Goal: Task Accomplishment & Management: Manage account settings

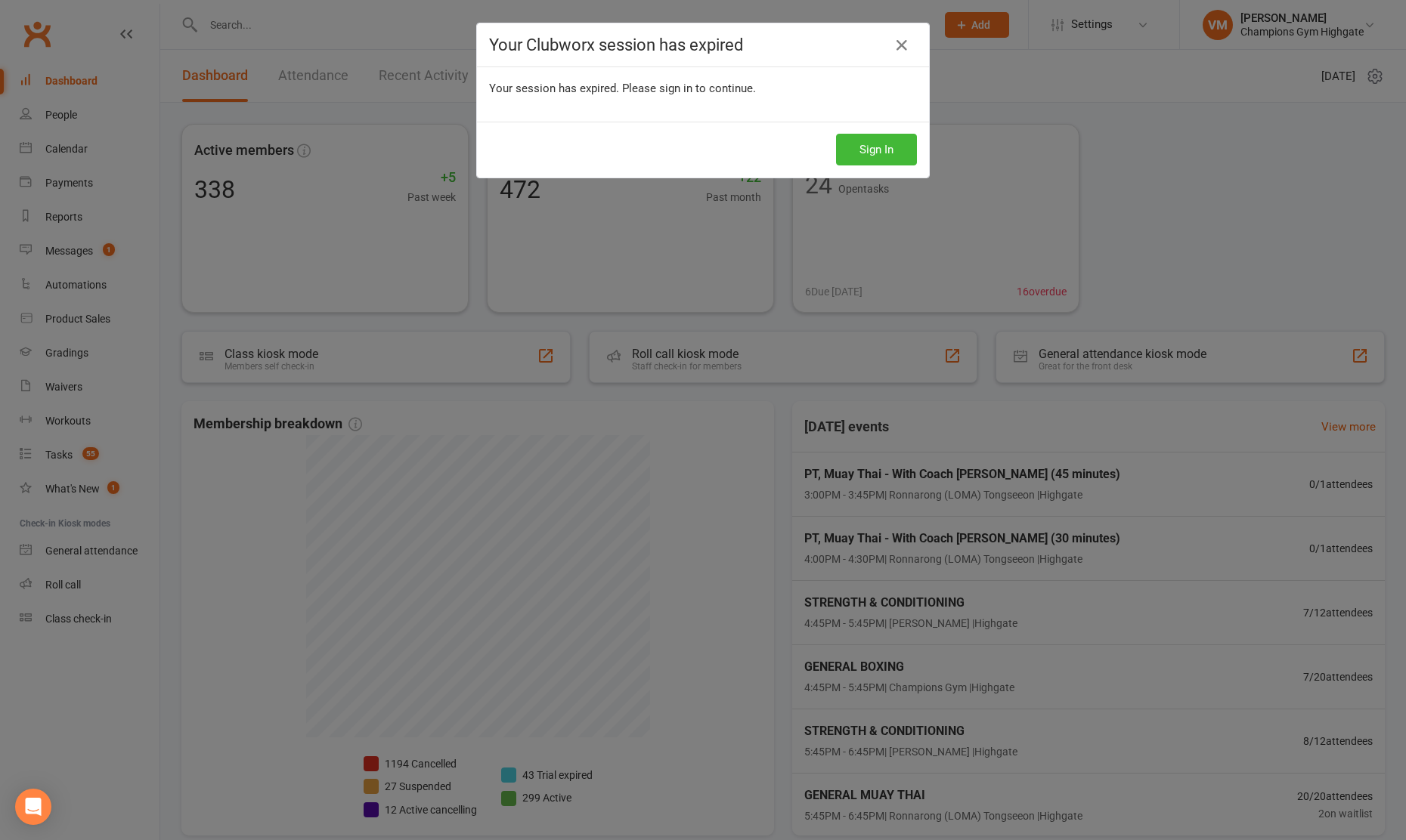
click at [63, 145] on div "Your Clubworx session has expired Your session has expired. Please sign in to c…" at bounding box center [703, 420] width 1406 height 840
click at [891, 160] on button "Sign In" at bounding box center [877, 150] width 81 height 31
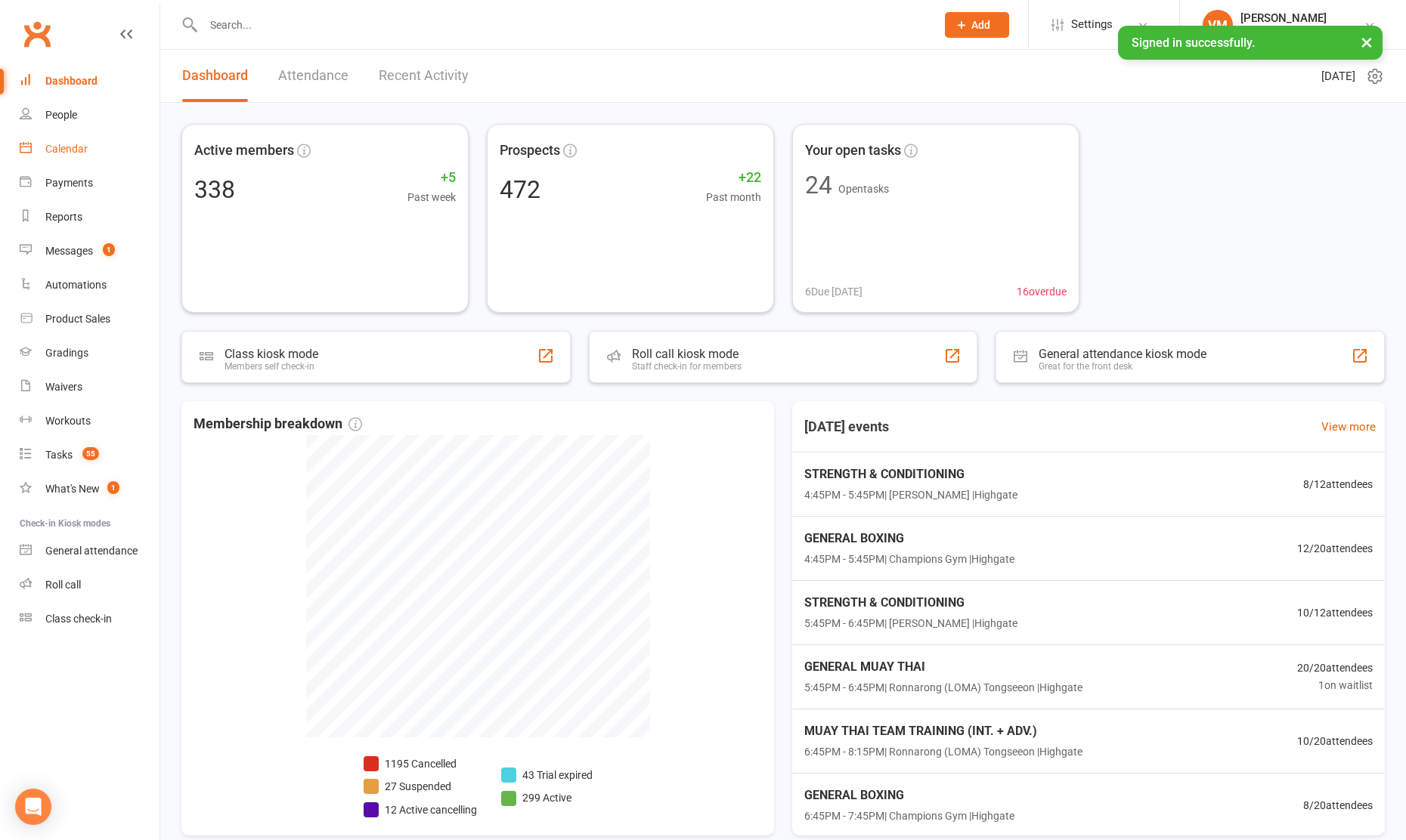
click at [60, 154] on div "Calendar" at bounding box center [66, 149] width 42 height 12
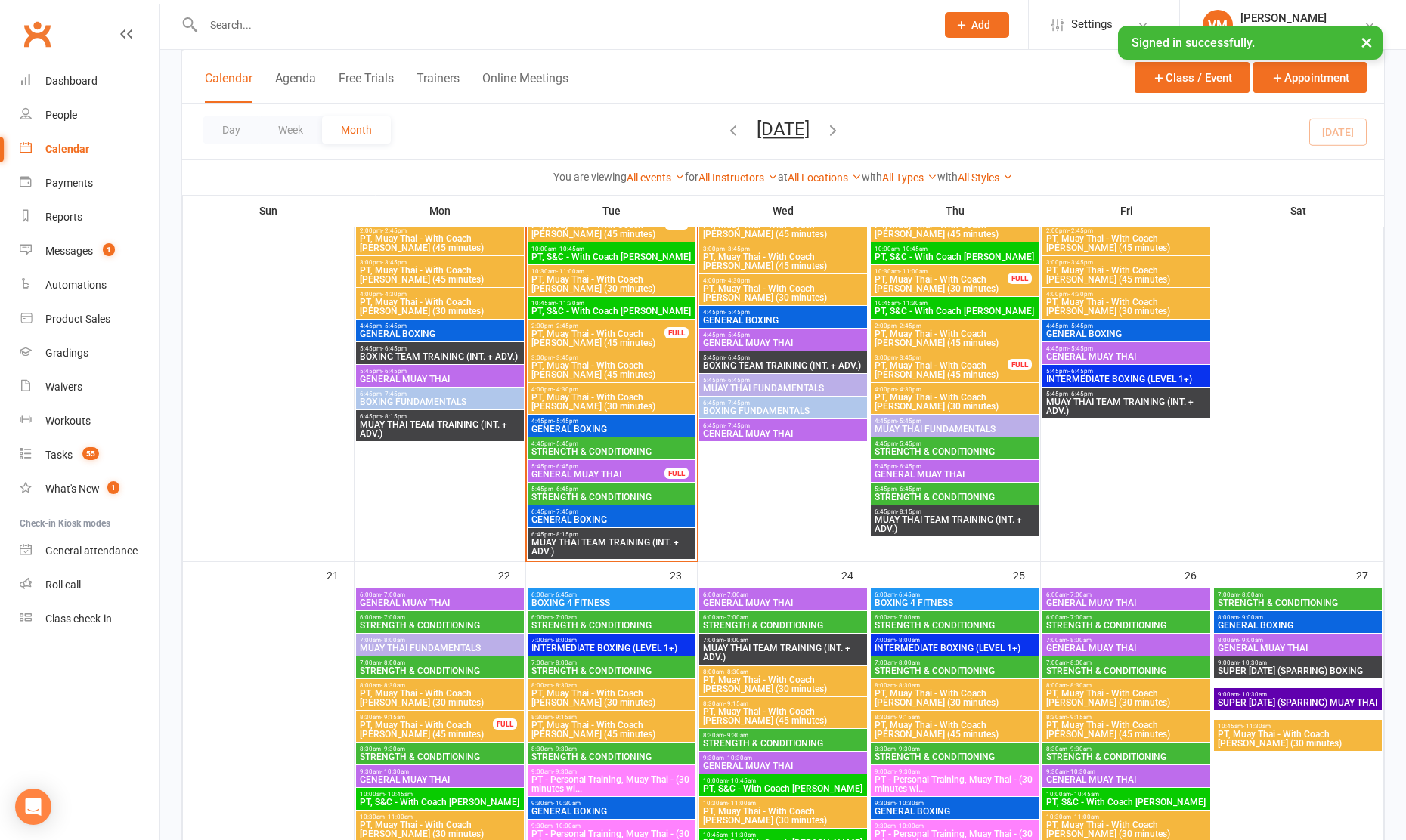
scroll to position [1636, 0]
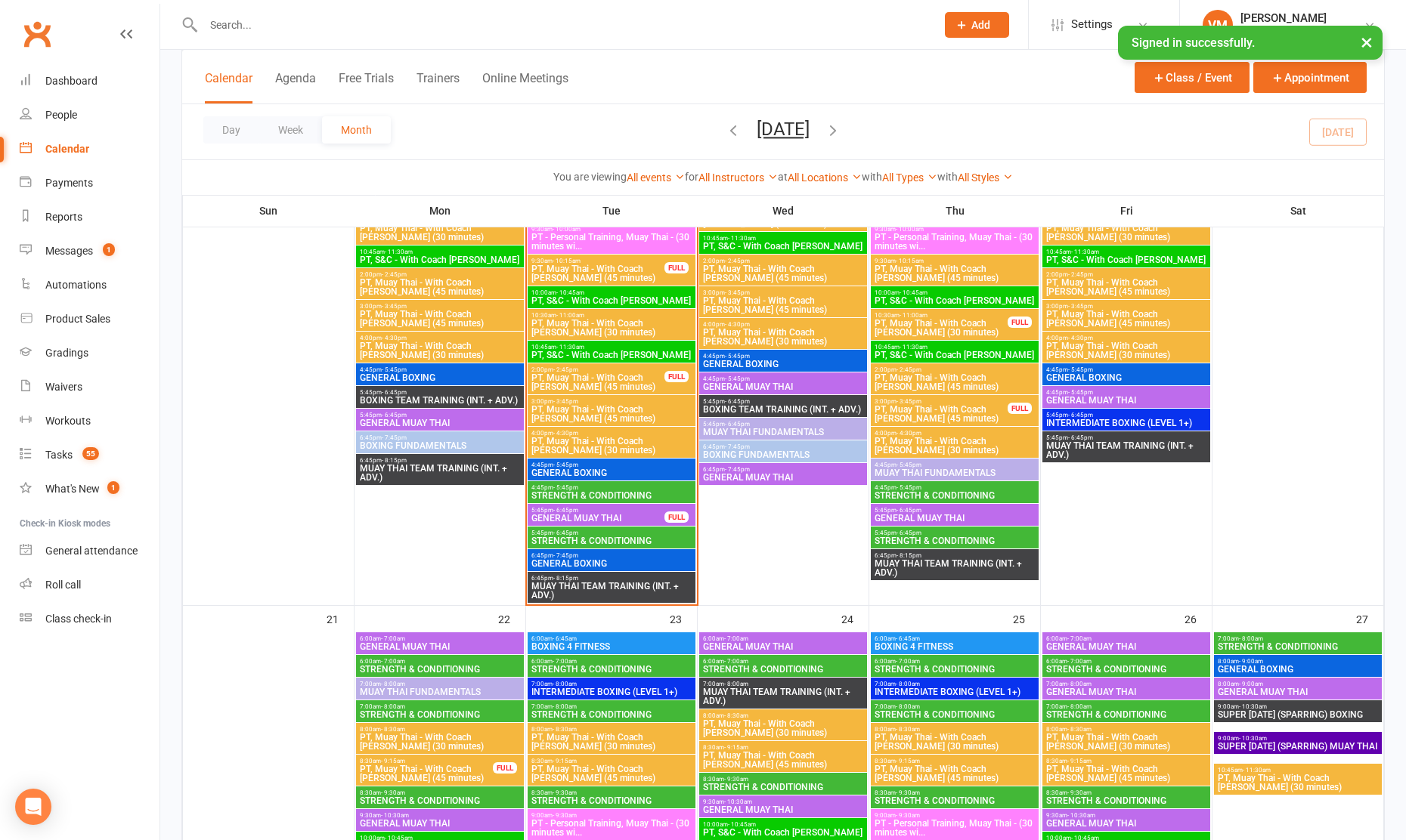
click at [644, 495] on span "STRENGTH & CONDITIONING" at bounding box center [611, 495] width 162 height 9
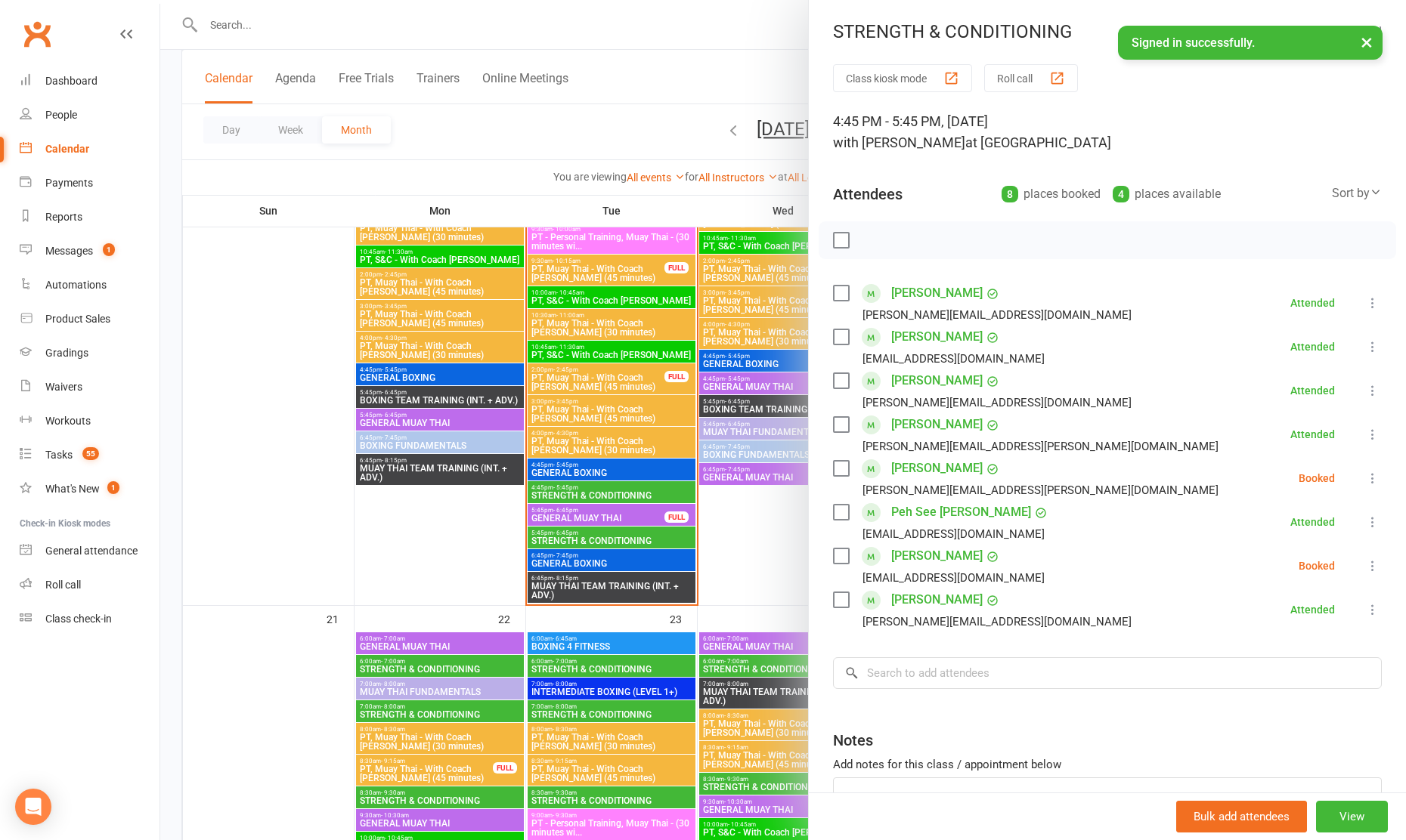
click at [845, 467] on label at bounding box center [840, 468] width 15 height 15
click at [878, 236] on icon "button" at bounding box center [874, 241] width 17 height 17
click at [843, 556] on label at bounding box center [840, 556] width 15 height 15
click at [874, 232] on icon "button" at bounding box center [874, 241] width 17 height 17
drag, startPoint x: 839, startPoint y: 70, endPoint x: 785, endPoint y: 79, distance: 54.7
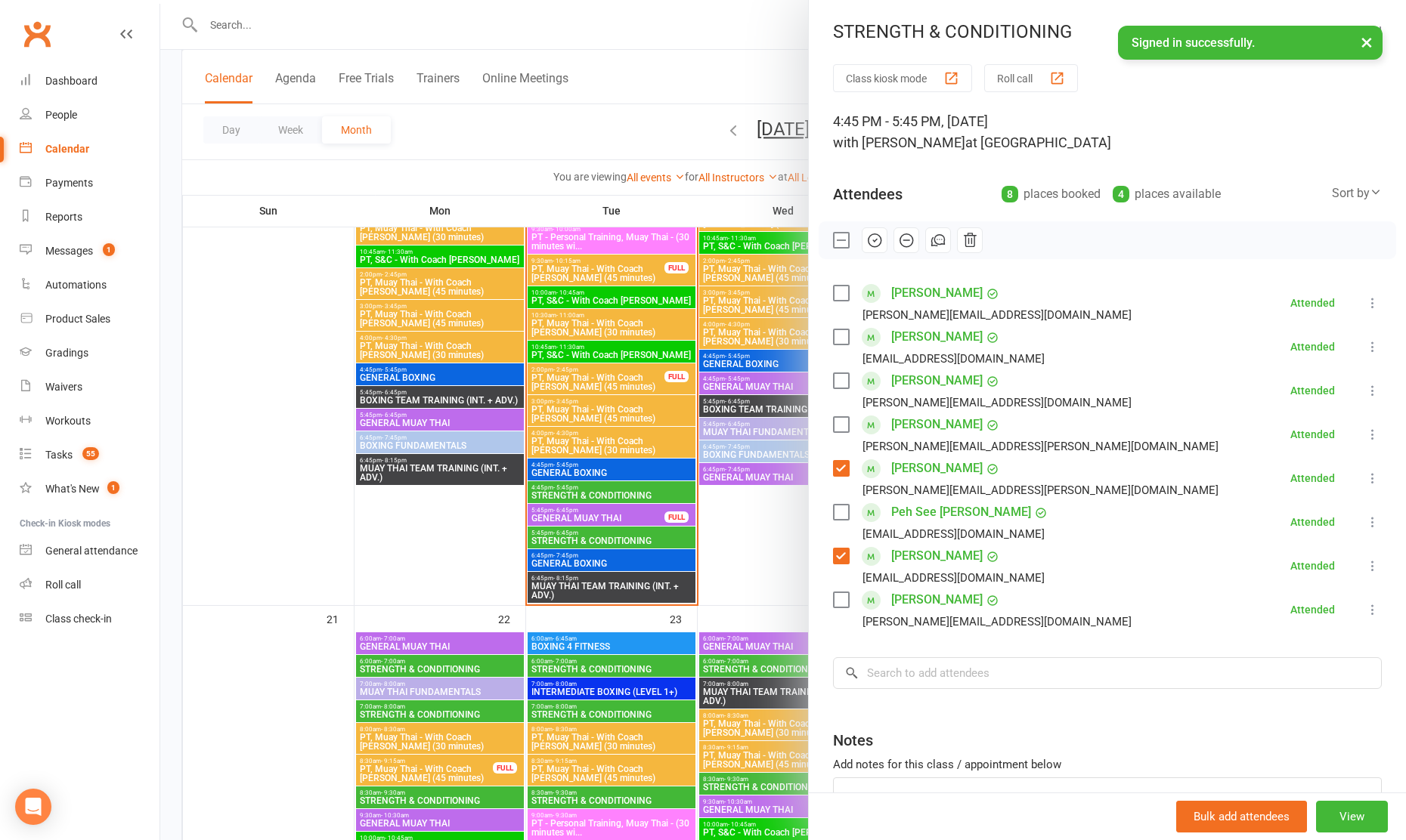
click at [785, 0] on div "STRENGTH & CONDITIONING Class kiosk mode Roll call 4:45 PM - 5:45 PM, Tuesday, …" at bounding box center [783, 0] width 1246 height 0
click at [612, 539] on div at bounding box center [783, 420] width 1246 height 840
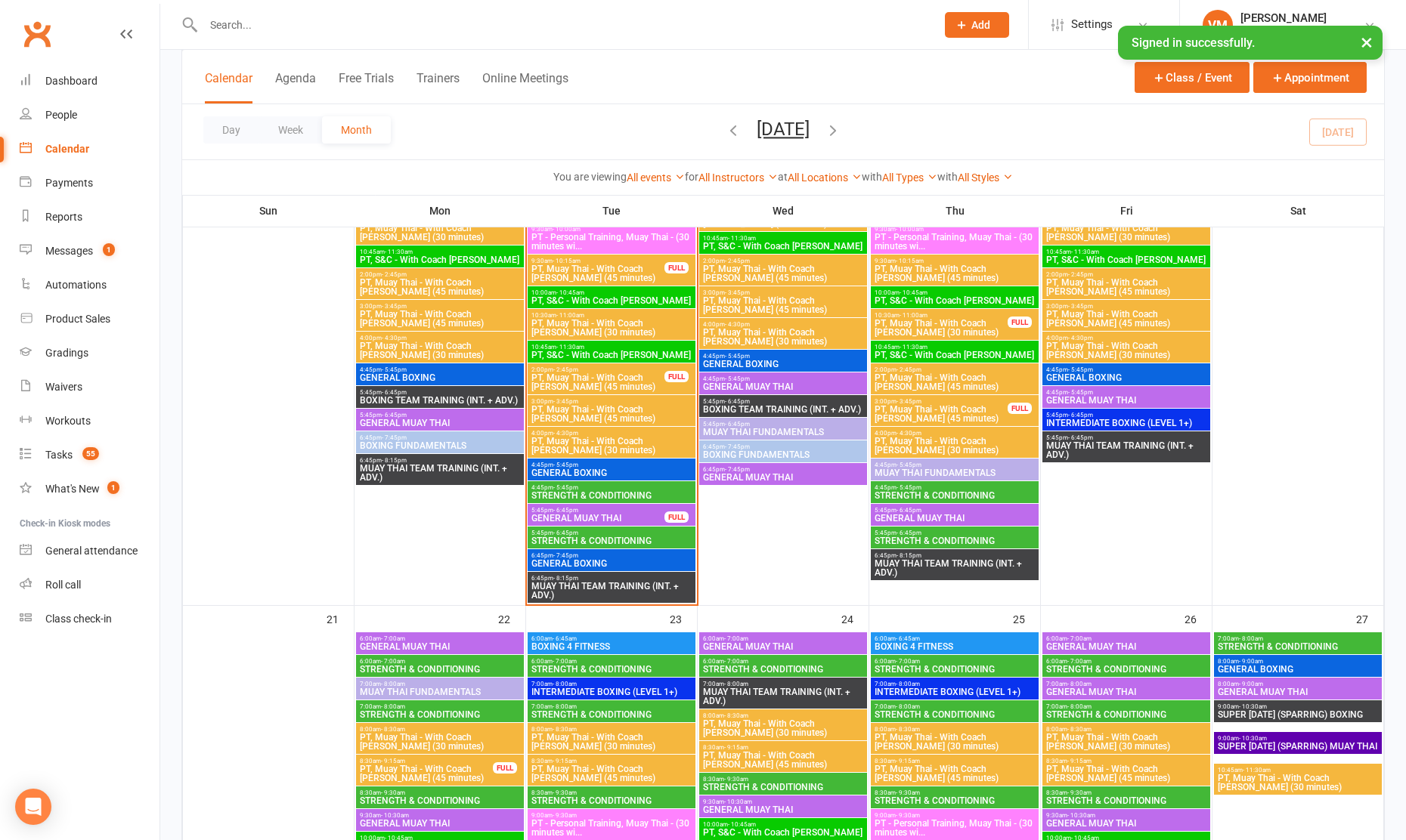
click at [612, 539] on span "STRENGTH & CONDITIONING" at bounding box center [611, 541] width 162 height 9
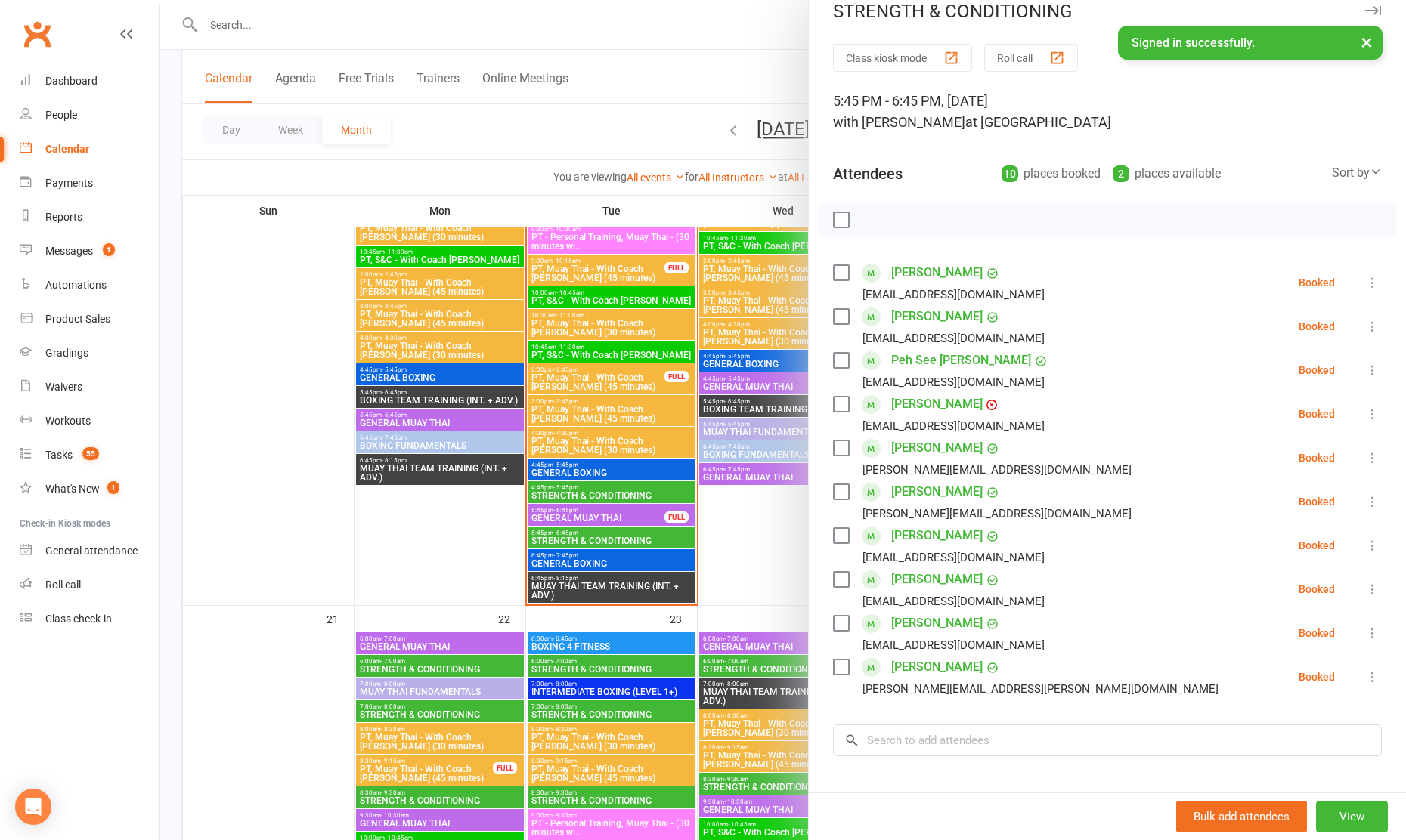
scroll to position [26, 0]
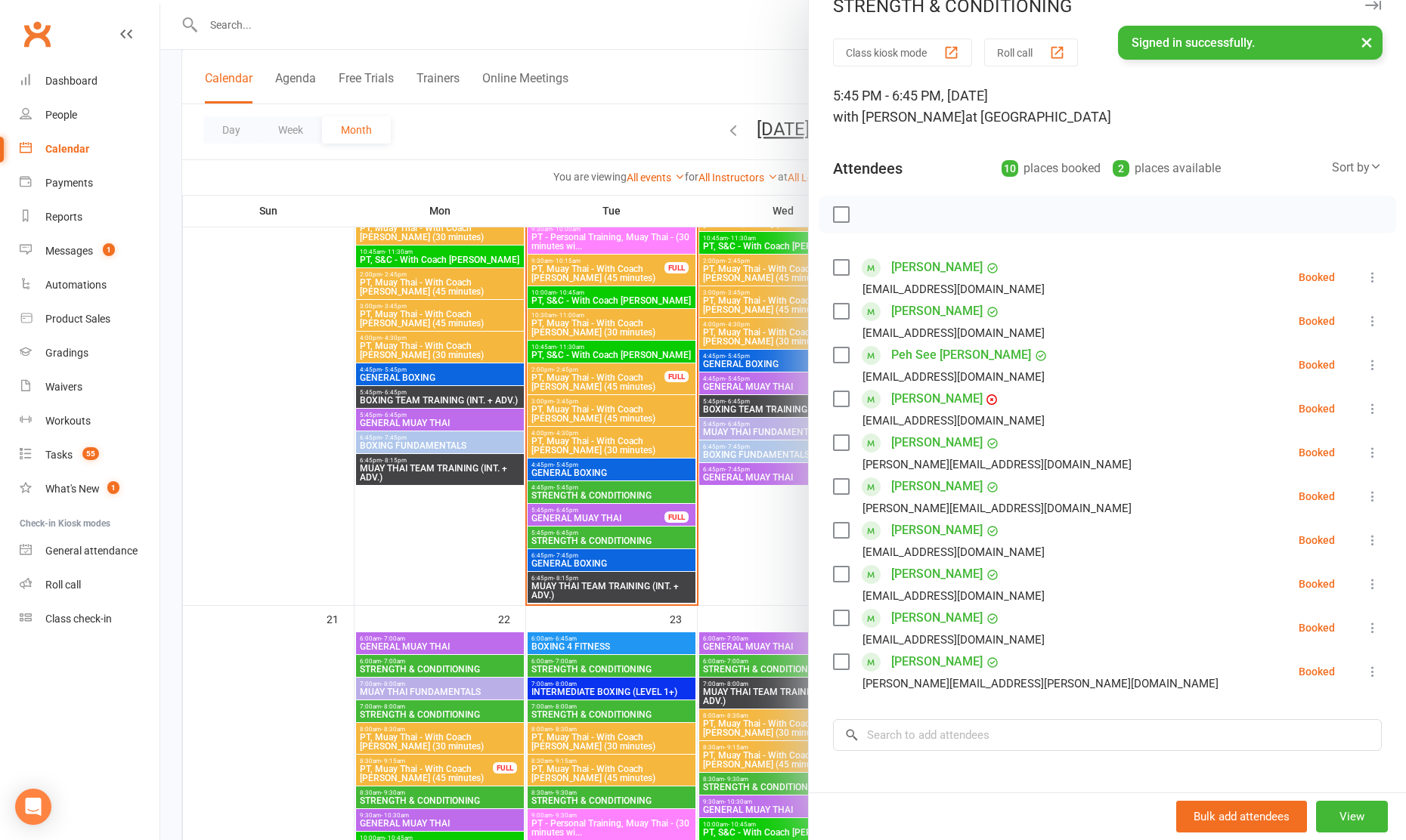
click at [643, 480] on div at bounding box center [783, 420] width 1246 height 840
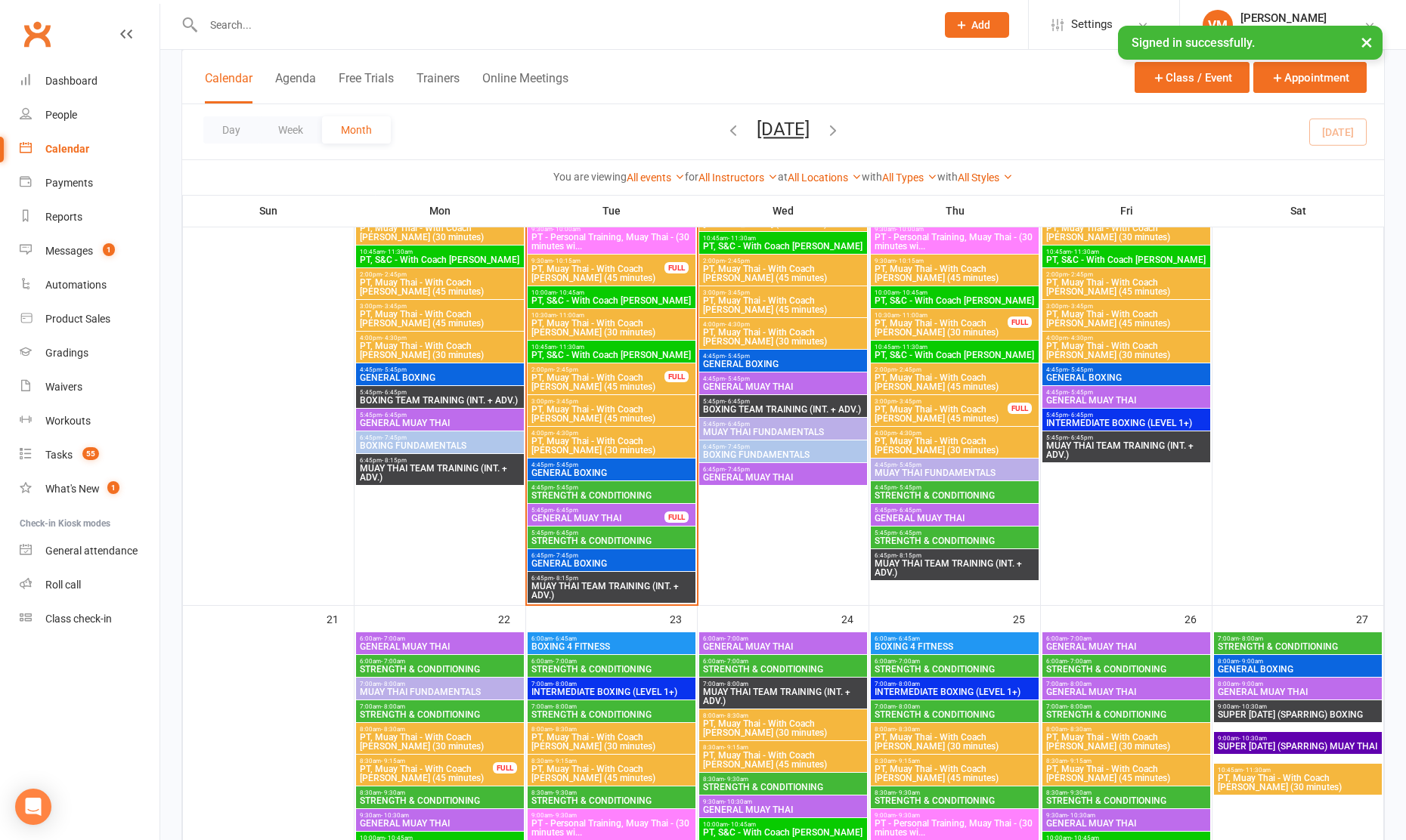
click at [632, 486] on span "4:45pm - 5:45pm" at bounding box center [611, 488] width 162 height 7
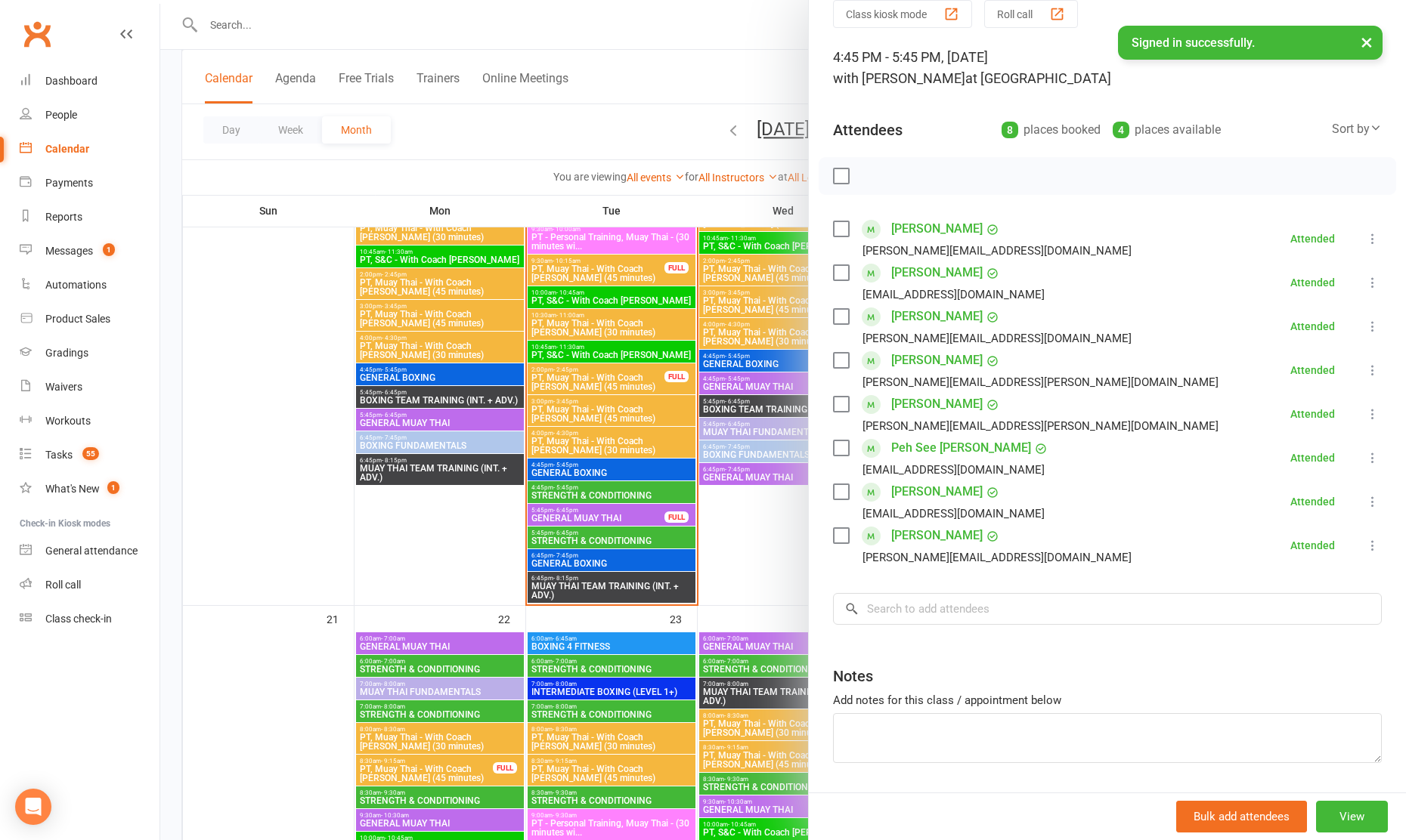
scroll to position [0, 0]
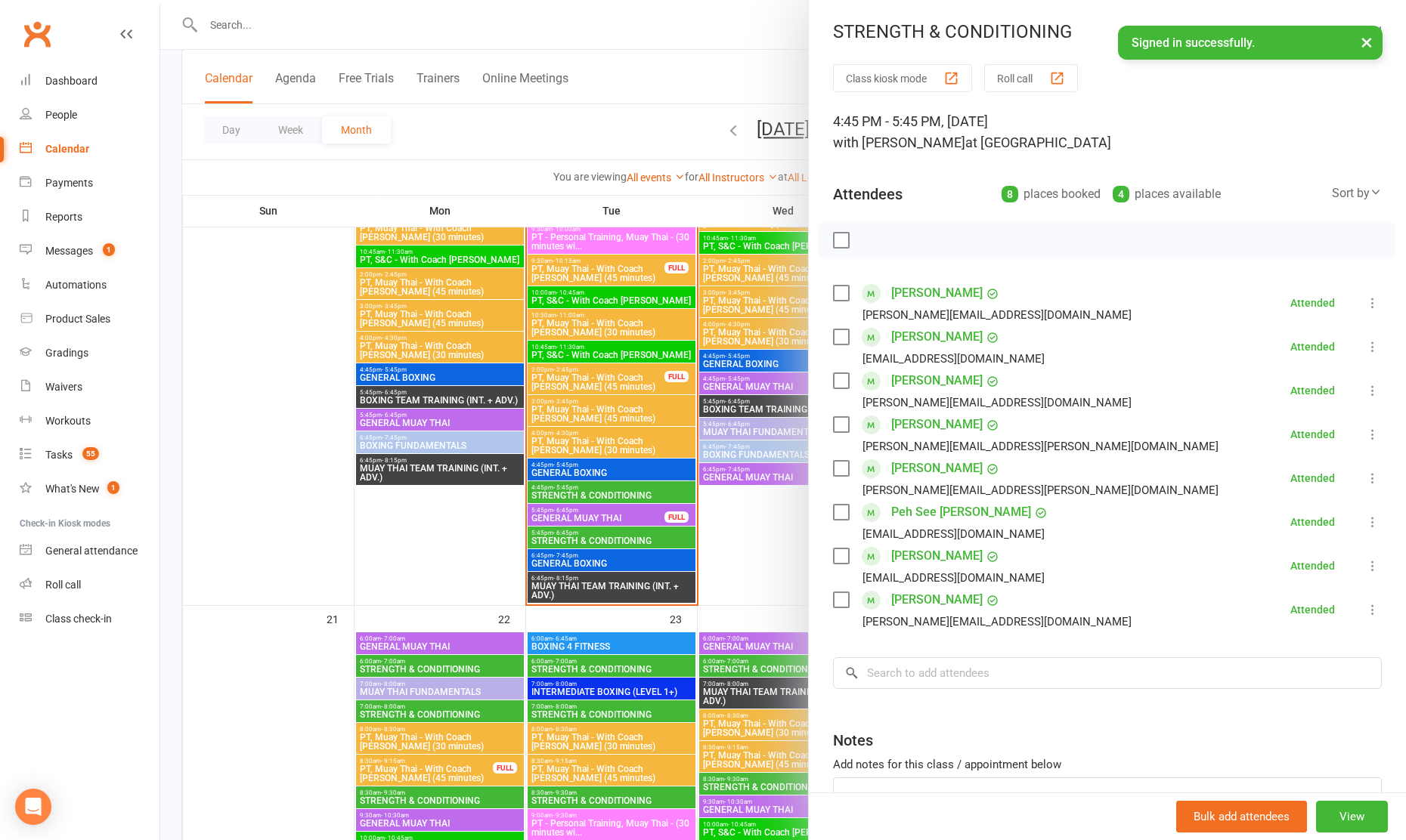
click at [603, 527] on div at bounding box center [783, 420] width 1246 height 840
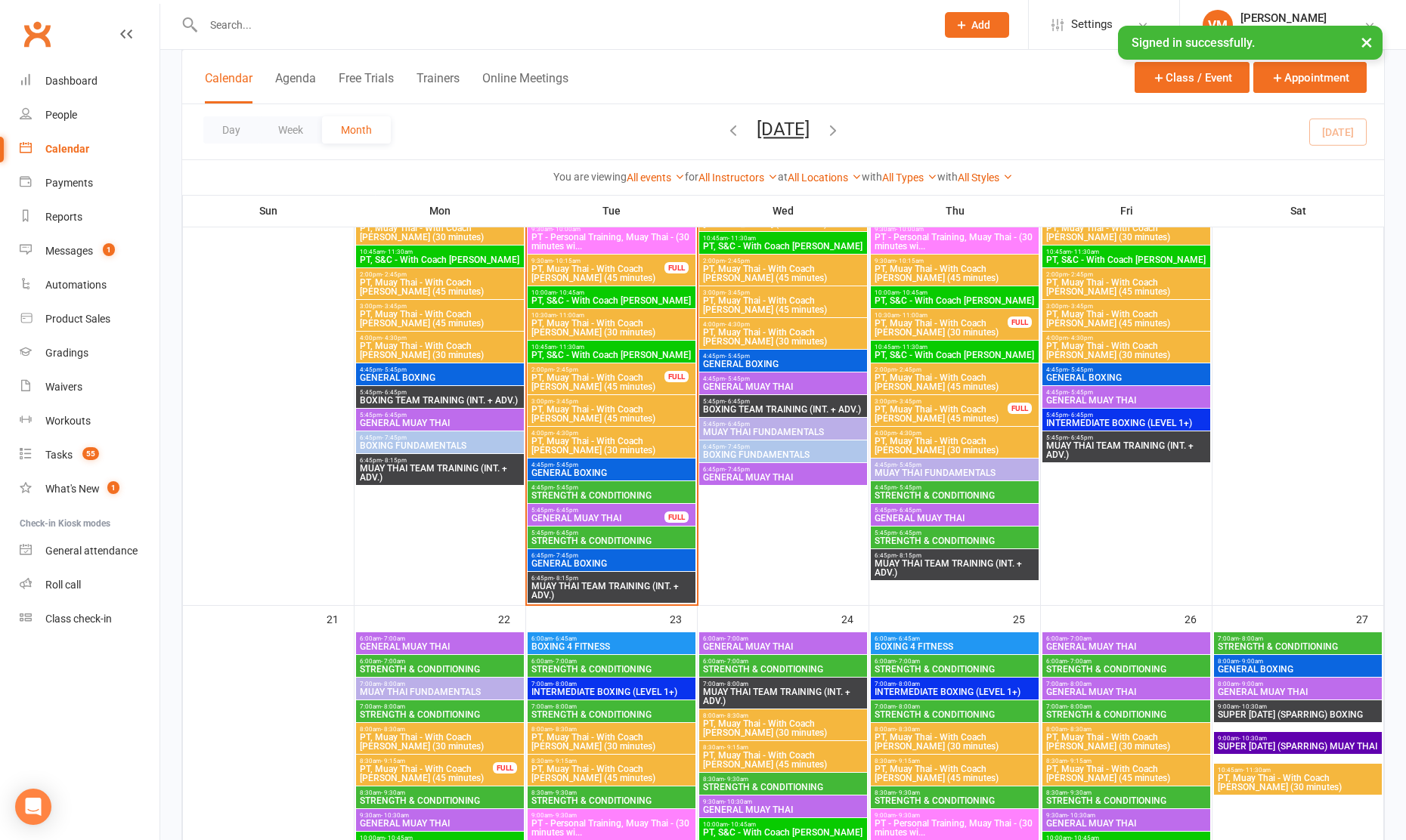
click at [593, 534] on span "5:45pm - 6:45pm" at bounding box center [611, 533] width 162 height 7
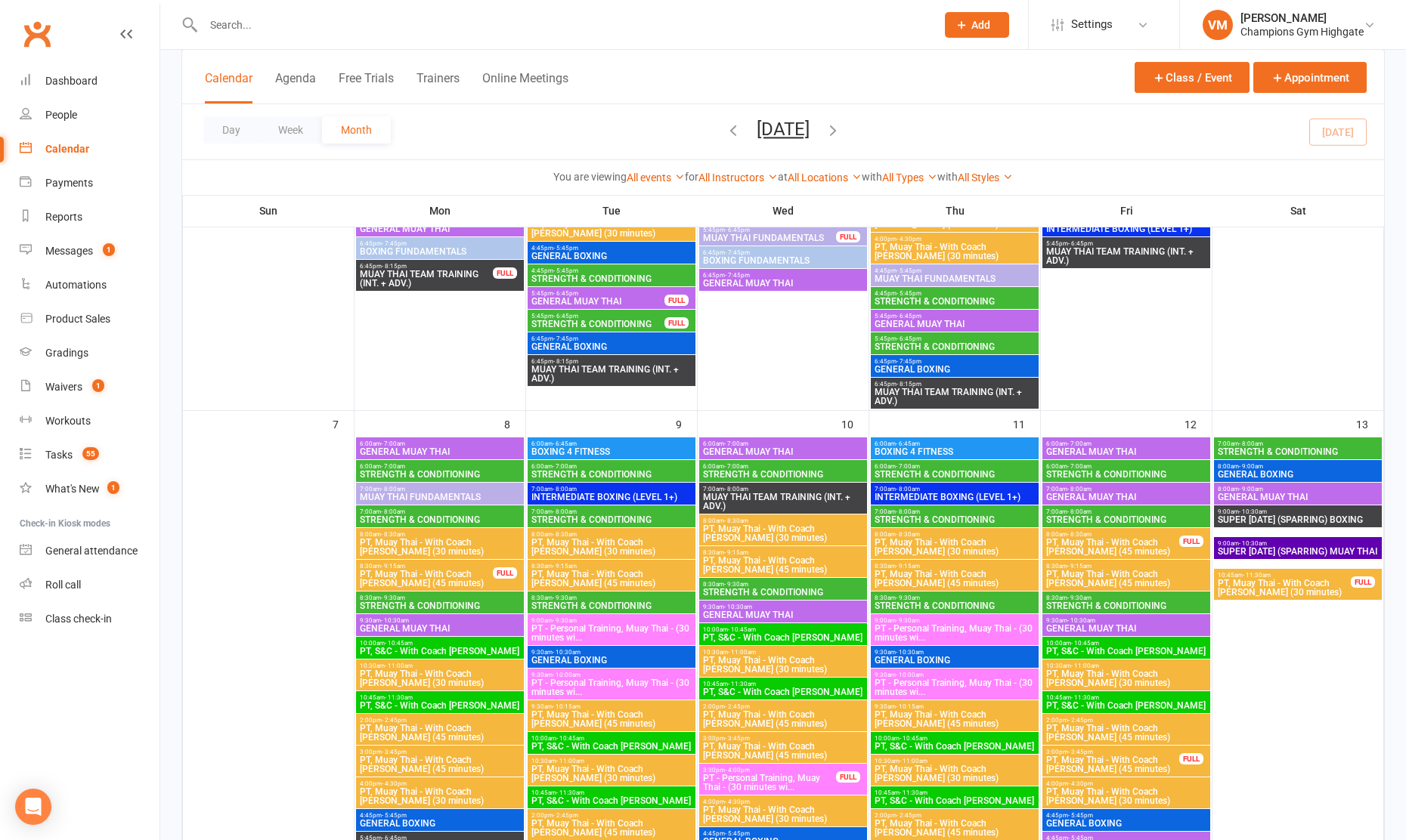
scroll to position [554, 0]
